Goal: Navigation & Orientation: Understand site structure

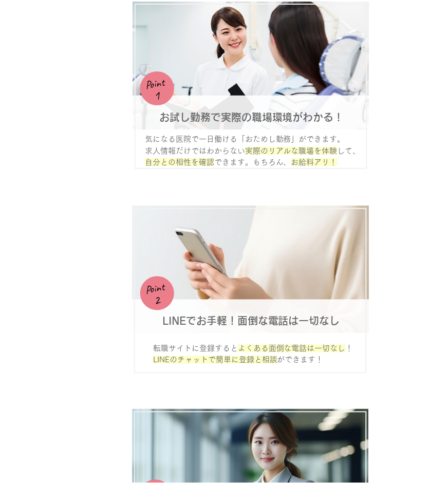
scroll to position [1085, 0]
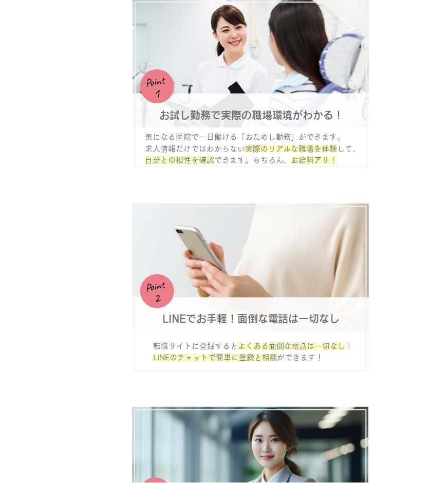
click at [255, 50] on icon at bounding box center [251, 84] width 232 height 164
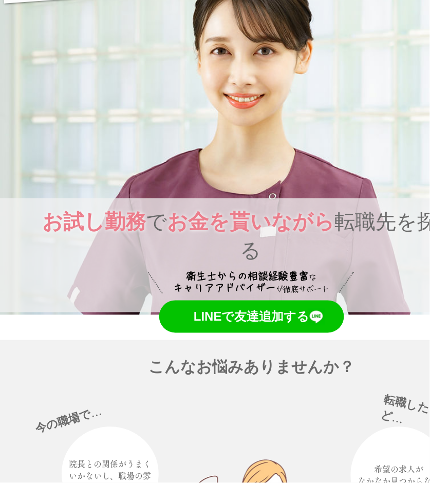
scroll to position [0, 0]
